Goal: Task Accomplishment & Management: Use online tool/utility

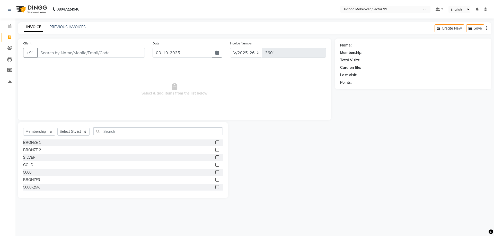
select select "6856"
select select "membership"
click at [40, 53] on input "Client" at bounding box center [91, 53] width 108 height 10
type input "9711061738"
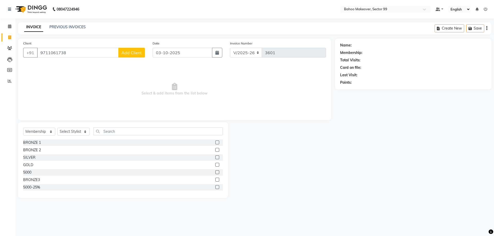
click at [131, 57] on button "Add Client" at bounding box center [131, 53] width 26 height 10
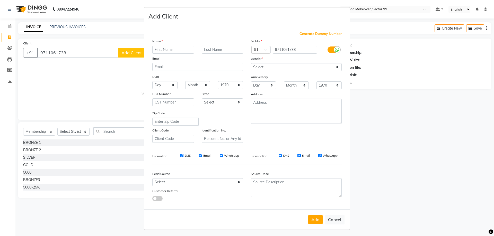
click at [163, 49] on input "text" at bounding box center [173, 50] width 42 height 8
type input "pooja"
click at [251, 63] on select "Select [DEMOGRAPHIC_DATA] [DEMOGRAPHIC_DATA] Other Prefer Not To Say" at bounding box center [296, 67] width 91 height 8
select select "[DEMOGRAPHIC_DATA]"
click option "[DEMOGRAPHIC_DATA]" at bounding box center [0, 0] width 0 height 0
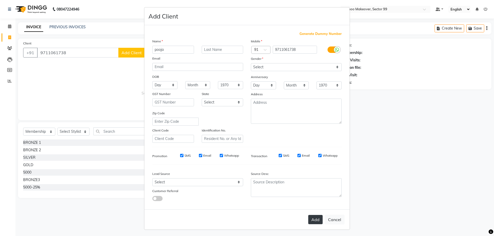
click at [314, 220] on button "Add" at bounding box center [315, 219] width 14 height 9
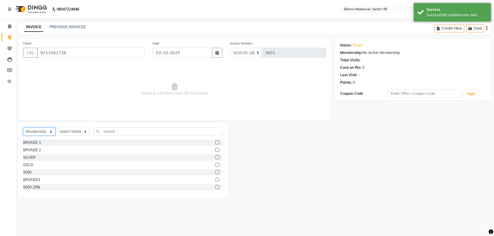
click at [23, 128] on select "Select Service Product Membership Package Voucher Prepaid Gift Card" at bounding box center [39, 132] width 32 height 8
select select "service"
click option "Service" at bounding box center [0, 0] width 0 height 0
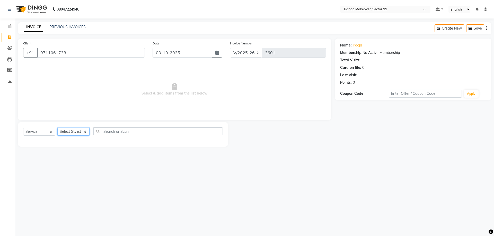
click at [57, 128] on select "Select Stylist [PERSON_NAME] Makeover Bahoo Makeover Salon [PERSON_NAME] [PERSO…" at bounding box center [73, 132] width 32 height 8
select select "64177"
click option "[PERSON_NAME]" at bounding box center [0, 0] width 0 height 0
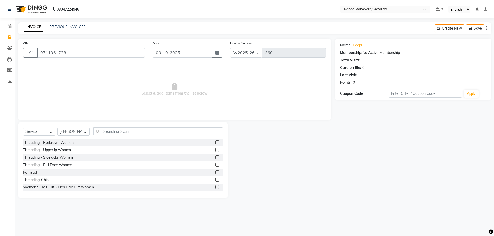
click at [216, 142] on label at bounding box center [217, 143] width 4 height 4
click at [216, 142] on input "checkbox" at bounding box center [216, 142] width 3 height 3
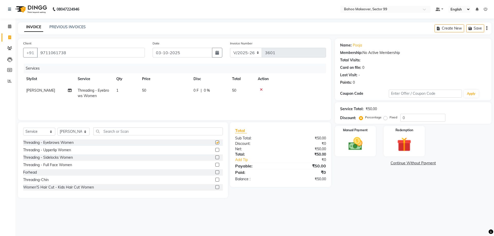
checkbox input "false"
click at [215, 151] on label at bounding box center [217, 150] width 4 height 4
click at [215, 151] on input "checkbox" at bounding box center [216, 150] width 3 height 3
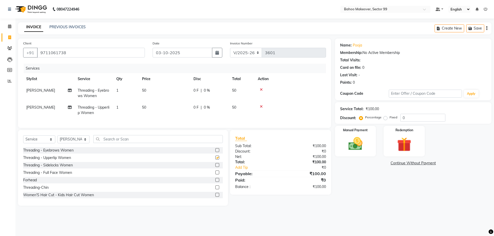
checkbox input "false"
click at [357, 143] on img at bounding box center [355, 143] width 24 height 17
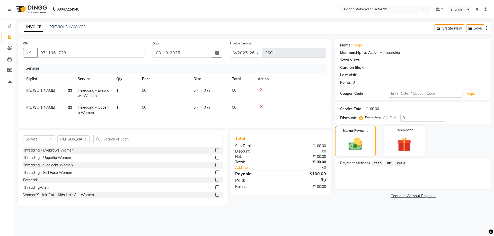
click at [391, 165] on span "UPI" at bounding box center [389, 164] width 8 height 6
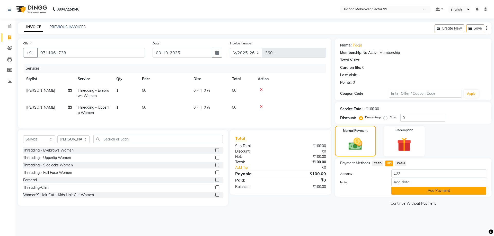
click at [414, 189] on button "Add Payment" at bounding box center [438, 191] width 95 height 8
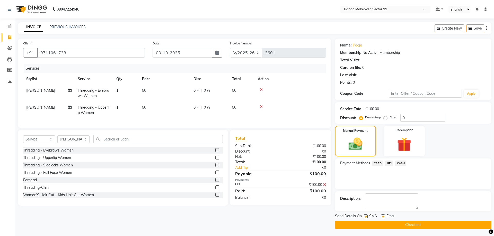
click at [414, 189] on div "Payment Methods CARD UPI CASH" at bounding box center [413, 174] width 156 height 31
click at [421, 224] on button "Checkout" at bounding box center [413, 225] width 156 height 8
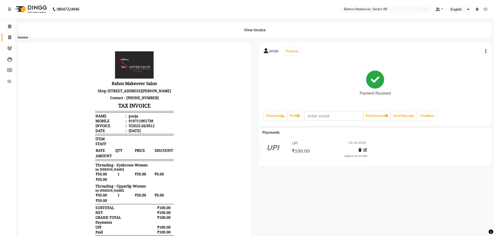
click at [8, 37] on span at bounding box center [9, 38] width 9 height 6
select select "service"
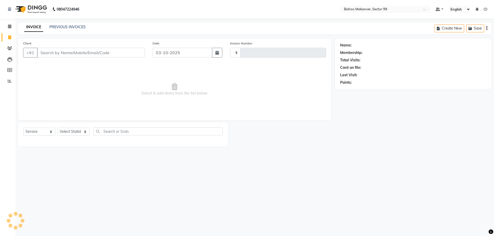
type input "3613"
select select "6856"
select select "membership"
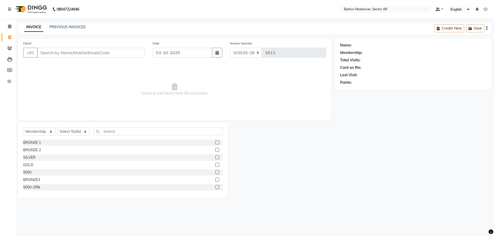
click at [54, 49] on div "Client +91" at bounding box center [83, 51] width 129 height 21
click at [54, 50] on input "Client" at bounding box center [91, 53] width 108 height 10
